Goal: Transaction & Acquisition: Purchase product/service

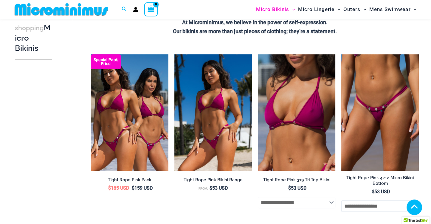
scroll to position [175, 0]
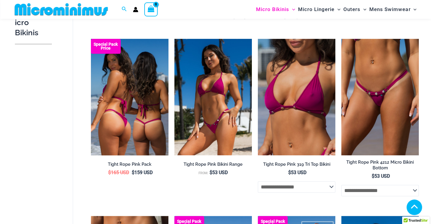
click at [113, 118] on img at bounding box center [129, 97] width 77 height 116
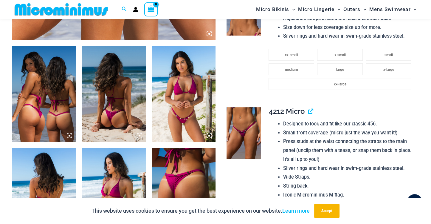
scroll to position [336, 0]
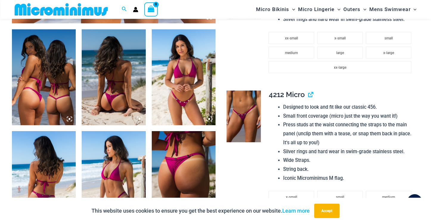
click at [48, 73] on img at bounding box center [44, 77] width 64 height 96
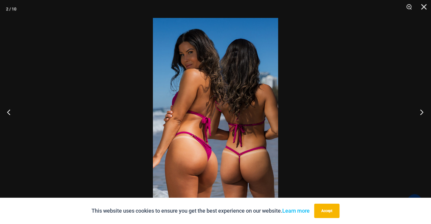
click at [419, 113] on button "Next" at bounding box center [420, 112] width 22 height 30
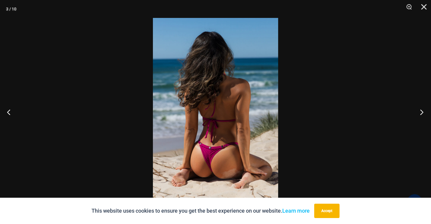
click at [419, 114] on button "Next" at bounding box center [420, 112] width 22 height 30
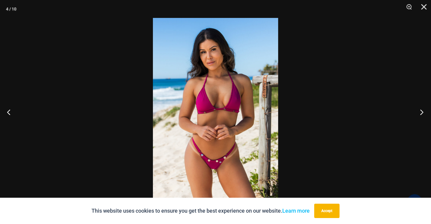
click at [418, 114] on button "Next" at bounding box center [420, 112] width 22 height 30
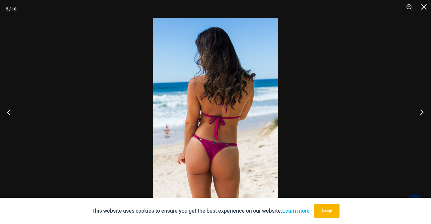
click at [418, 116] on button "Next" at bounding box center [420, 112] width 22 height 30
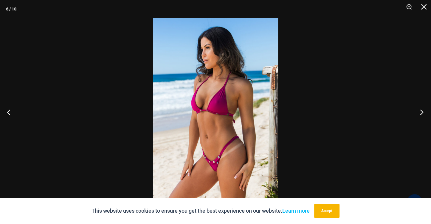
click at [418, 116] on button "Next" at bounding box center [420, 112] width 22 height 30
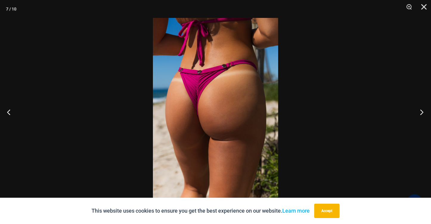
click at [418, 116] on button "Next" at bounding box center [420, 112] width 22 height 30
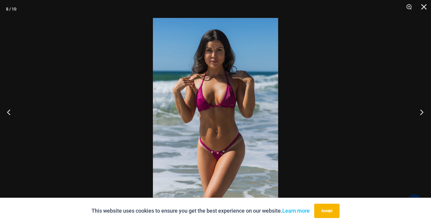
click at [418, 116] on button "Next" at bounding box center [420, 112] width 22 height 30
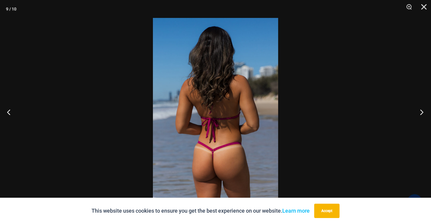
click at [418, 116] on button "Next" at bounding box center [420, 112] width 22 height 30
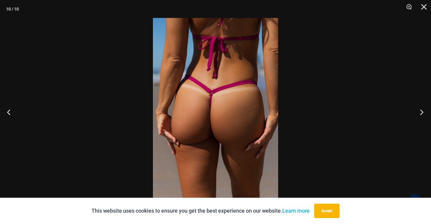
click at [418, 116] on button "Next" at bounding box center [420, 112] width 22 height 30
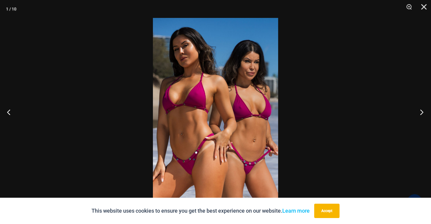
click at [418, 116] on button "Next" at bounding box center [420, 112] width 22 height 30
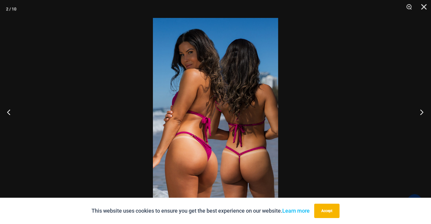
click at [418, 116] on button "Next" at bounding box center [420, 112] width 22 height 30
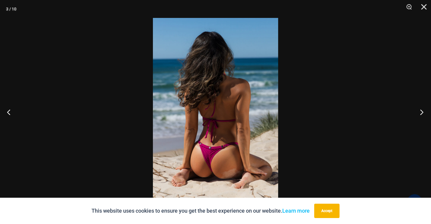
click at [418, 116] on button "Next" at bounding box center [420, 112] width 22 height 30
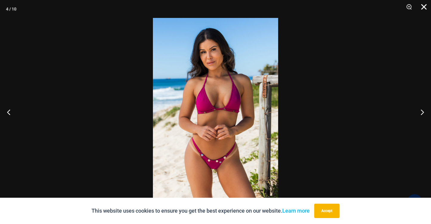
click at [425, 5] on button "Close" at bounding box center [421, 9] width 15 height 18
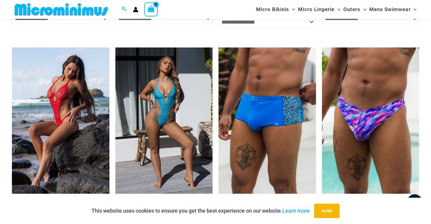
scroll to position [1432, 0]
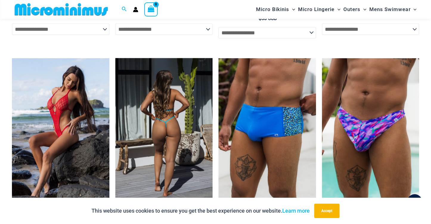
click at [150, 120] on img at bounding box center [163, 131] width 97 height 146
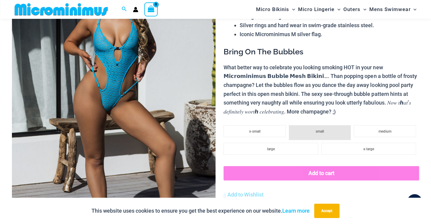
scroll to position [122, 0]
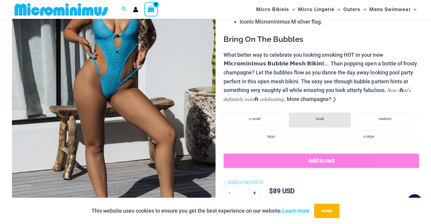
click at [144, 68] on img at bounding box center [114, 85] width 204 height 305
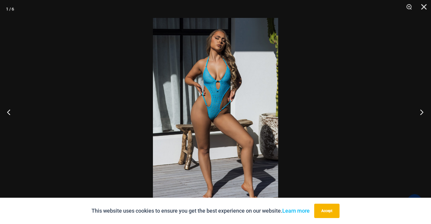
click at [420, 114] on button "Next" at bounding box center [420, 112] width 22 height 30
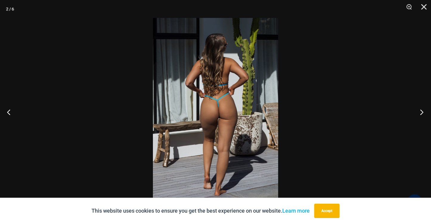
click at [420, 114] on button "Next" at bounding box center [420, 112] width 22 height 30
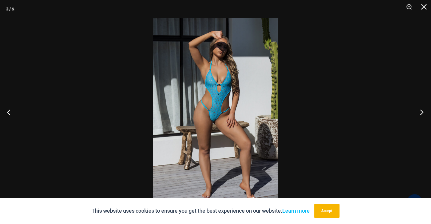
click at [420, 114] on button "Next" at bounding box center [420, 112] width 22 height 30
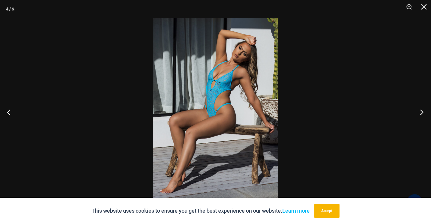
click at [420, 114] on button "Next" at bounding box center [420, 112] width 22 height 30
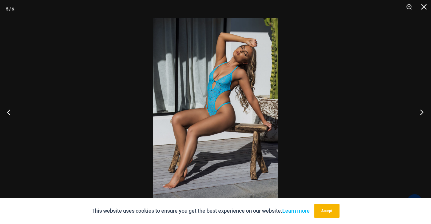
click at [420, 114] on button "Next" at bounding box center [420, 112] width 22 height 30
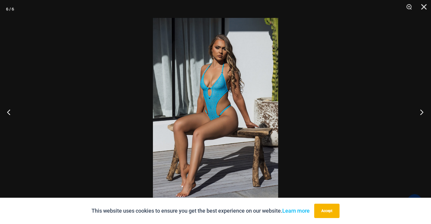
click at [420, 114] on button "Next" at bounding box center [420, 112] width 22 height 30
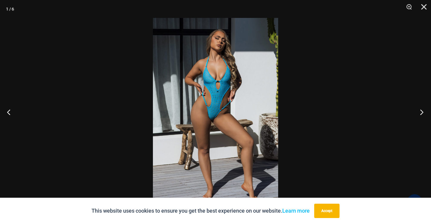
click at [420, 114] on button "Next" at bounding box center [420, 112] width 22 height 30
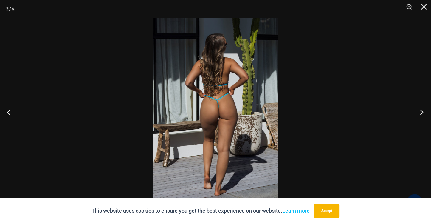
click at [420, 114] on button "Next" at bounding box center [420, 112] width 22 height 30
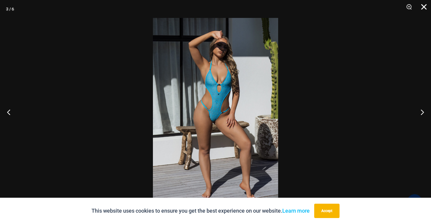
click at [423, 7] on button "Close" at bounding box center [421, 9] width 15 height 18
